Goal: Use online tool/utility: Utilize a website feature to perform a specific function

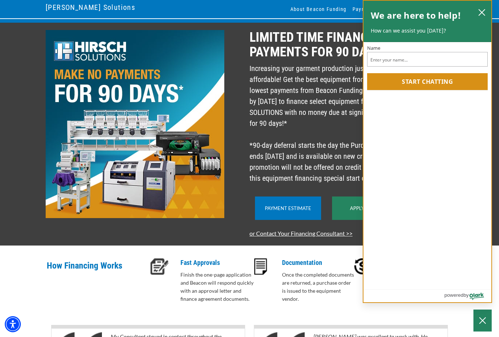
click at [479, 13] on icon "close chatbox" at bounding box center [481, 12] width 7 height 7
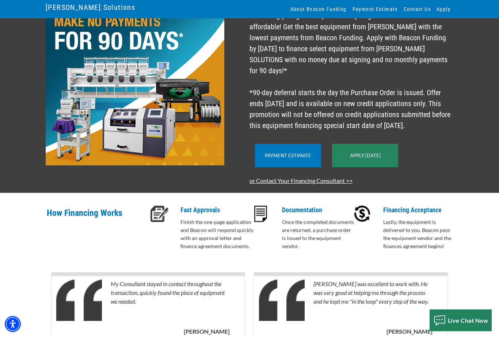
scroll to position [119, 0]
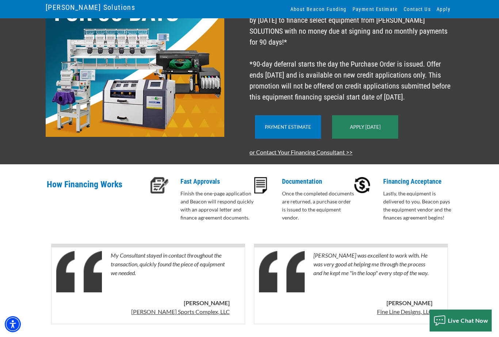
click at [480, 150] on div "LIMITED TIME FINANCING OFFER - NO PAYMENTS FOR 90 DAYS! Increasing your garment…" at bounding box center [249, 53] width 499 height 223
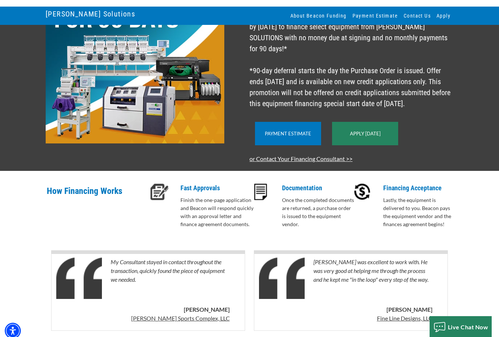
scroll to position [112, 0]
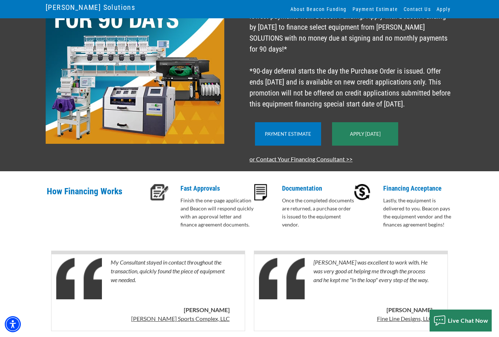
click at [488, 221] on div "LIMITED TIME FINANCING OFFER - NO PAYMENTS FOR 90 DAYS! Increasing your garment…" at bounding box center [249, 147] width 499 height 399
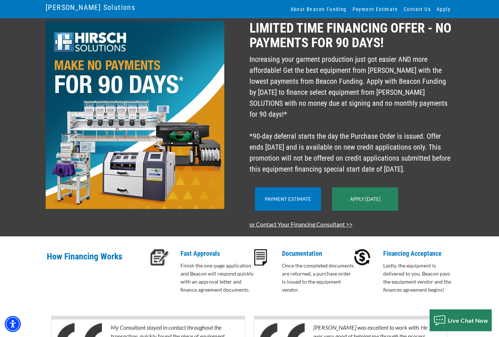
scroll to position [30, 0]
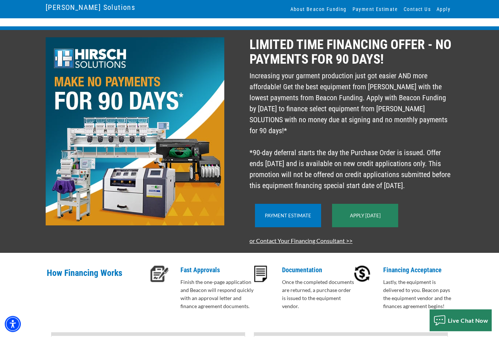
click at [484, 165] on div "LIMITED TIME FINANCING OFFER - NO PAYMENTS FOR 90 DAYS! Increasing your garment…" at bounding box center [249, 141] width 499 height 223
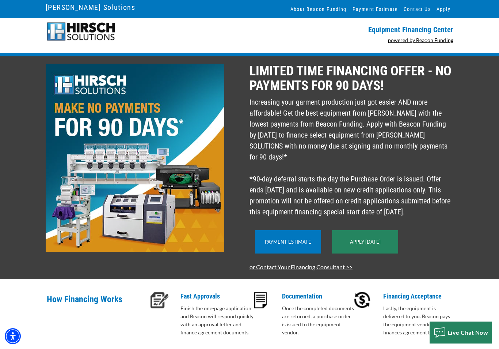
scroll to position [0, 0]
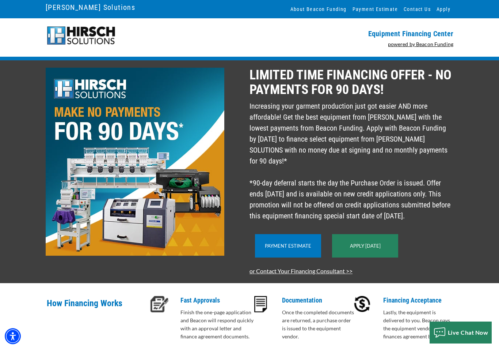
click at [421, 7] on link "Contact Us" at bounding box center [417, 9] width 33 height 18
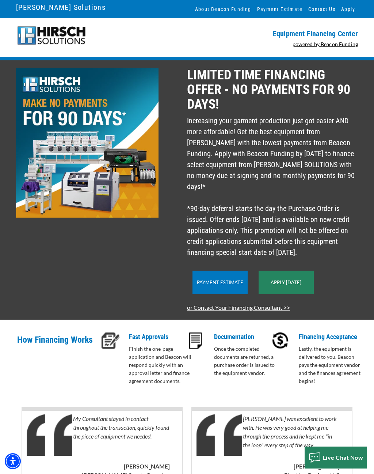
click at [167, 35] on div at bounding box center [99, 38] width 175 height 24
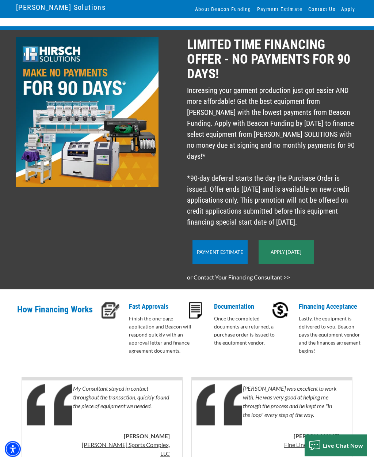
scroll to position [38, 0]
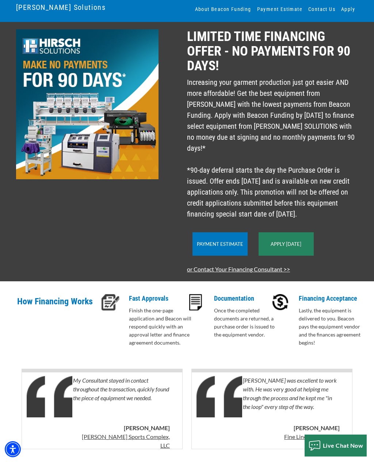
click at [211, 251] on div "Payment Estimate" at bounding box center [220, 243] width 55 height 23
click at [213, 244] on link "Payment Estimate" at bounding box center [220, 244] width 46 height 6
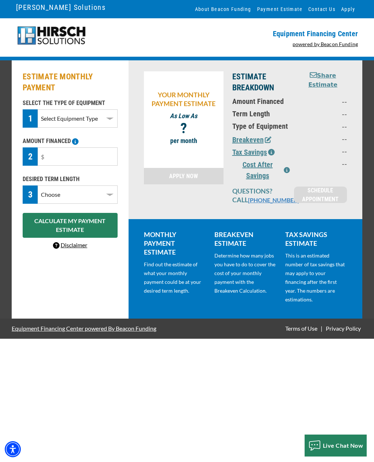
click at [60, 121] on select "Select Equipment Type DTG Printing Embroidery Screen Printing Software and Auto…" at bounding box center [78, 118] width 80 height 18
select select "1"
click at [50, 159] on input "text" at bounding box center [78, 156] width 80 height 18
type input "$22,000"
click at [53, 193] on select "Choose 36 Months 48 Months 60 Months" at bounding box center [78, 194] width 80 height 18
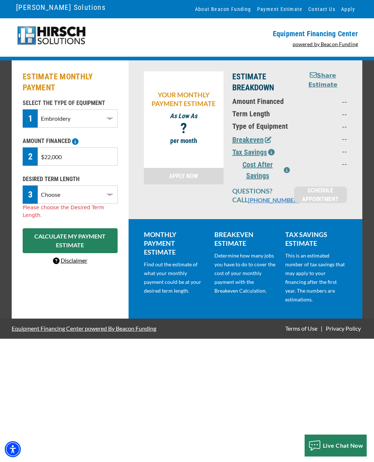
select select "36"
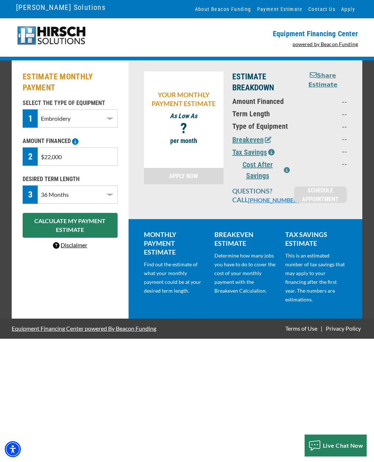
click at [43, 223] on button "CALCULATE MY PAYMENT ESTIMATE" at bounding box center [70, 225] width 95 height 25
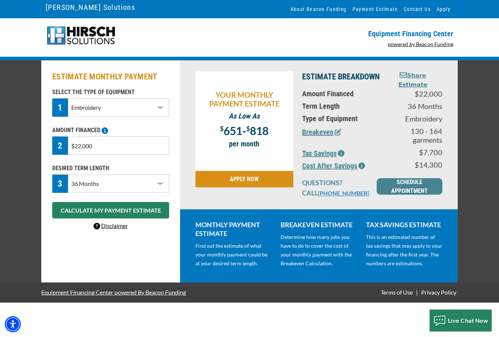
click at [91, 148] on input "$22,000" at bounding box center [118, 145] width 101 height 18
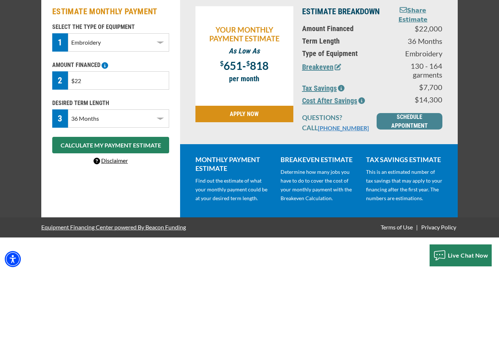
type input "$2"
type input "$15,000"
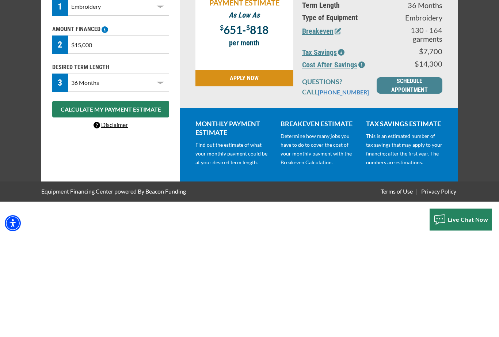
click at [67, 202] on button "CALCULATE MY PAYMENT ESTIMATE" at bounding box center [110, 210] width 117 height 16
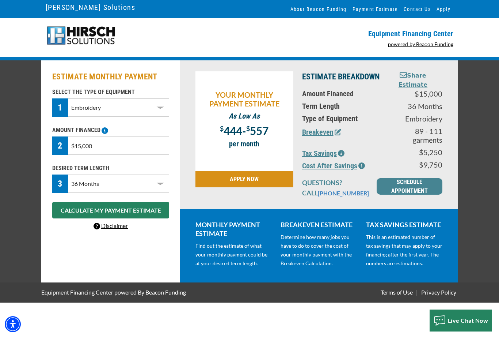
click at [374, 186] on link "SCHEDULE APPOINTMENT" at bounding box center [410, 186] width 66 height 16
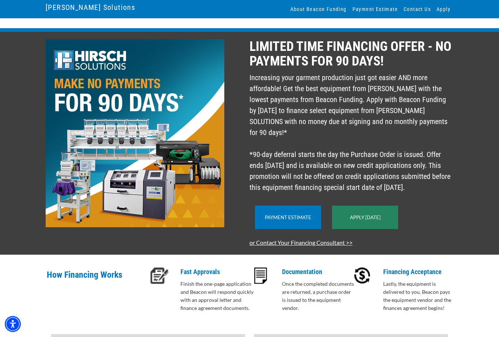
scroll to position [27, 0]
